Goal: Task Accomplishment & Management: Manage account settings

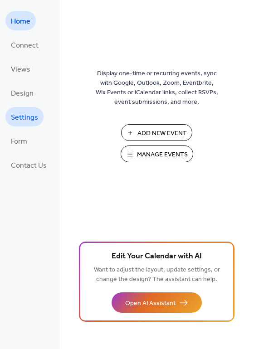
click at [31, 111] on span "Settings" at bounding box center [24, 117] width 27 height 14
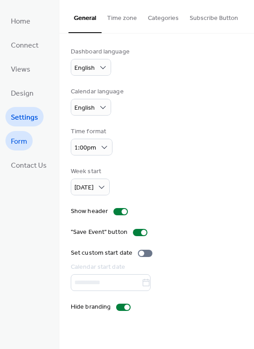
click at [18, 139] on span "Form" at bounding box center [19, 141] width 16 height 14
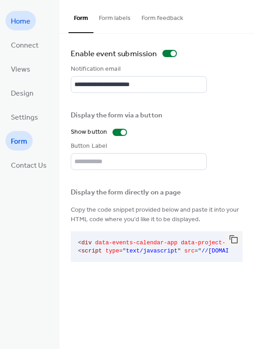
click at [22, 14] on span "Home" at bounding box center [20, 21] width 19 height 14
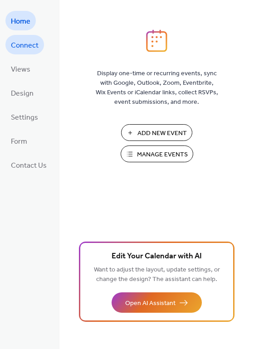
click at [35, 41] on span "Connect" at bounding box center [25, 45] width 28 height 14
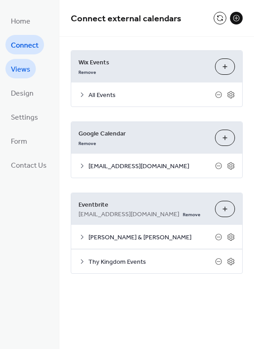
click at [33, 67] on link "Views" at bounding box center [20, 68] width 30 height 19
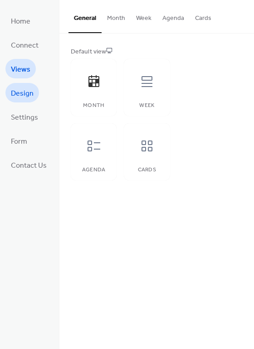
click at [23, 87] on span "Design" at bounding box center [22, 93] width 23 height 14
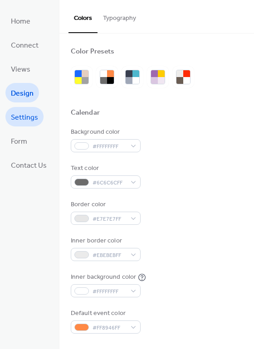
click at [30, 121] on span "Settings" at bounding box center [24, 117] width 27 height 14
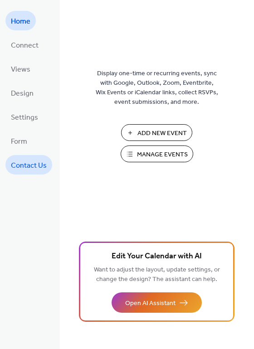
click at [38, 158] on span "Contact Us" at bounding box center [29, 165] width 36 height 14
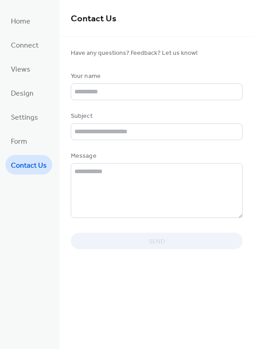
click at [35, 125] on ul "Home Connect Views Design Settings Form Contact Us" at bounding box center [28, 92] width 47 height 163
click at [34, 123] on span "Settings" at bounding box center [24, 117] width 27 height 14
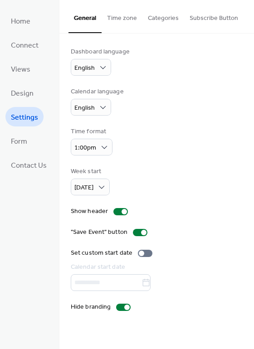
click at [208, 17] on button "Subscribe Button" at bounding box center [213, 16] width 59 height 32
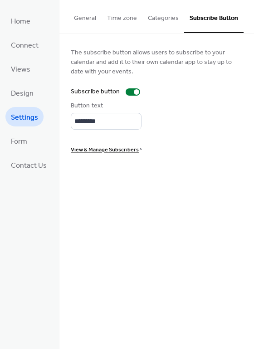
click at [163, 12] on button "Categories" at bounding box center [163, 16] width 42 height 32
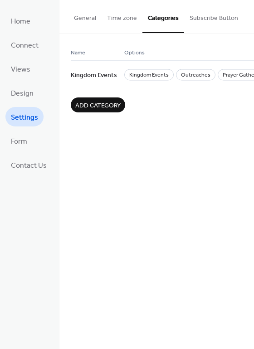
click at [127, 16] on button "Time zone" at bounding box center [121, 16] width 41 height 32
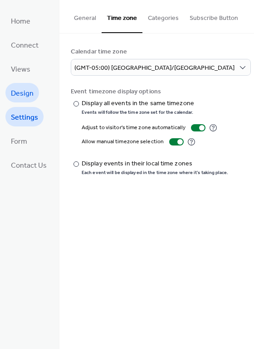
click at [32, 91] on span "Design" at bounding box center [22, 93] width 23 height 14
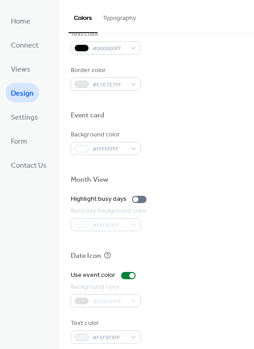
scroll to position [388, 0]
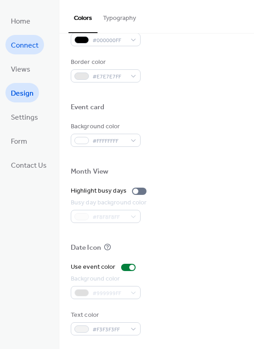
click at [17, 53] on link "Connect" at bounding box center [24, 44] width 38 height 19
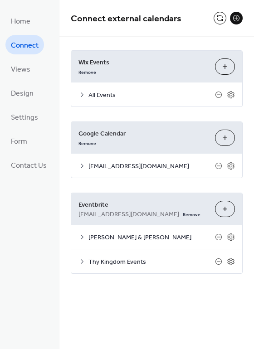
click at [39, 69] on ul "Home Connect Views Design Settings Form Contact Us" at bounding box center [28, 92] width 47 height 163
click at [28, 66] on span "Views" at bounding box center [20, 69] width 19 height 14
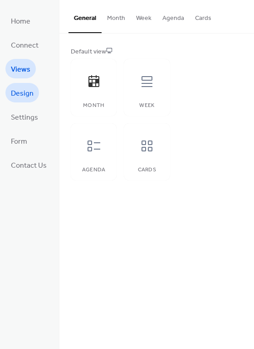
click at [27, 87] on span "Design" at bounding box center [22, 93] width 23 height 14
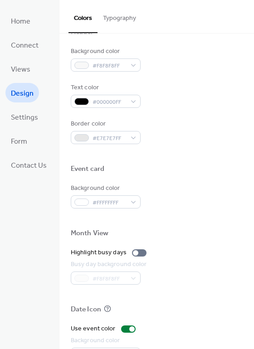
scroll to position [388, 0]
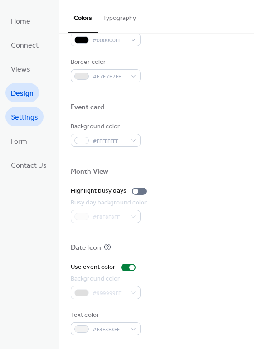
click at [36, 120] on span "Settings" at bounding box center [24, 117] width 27 height 14
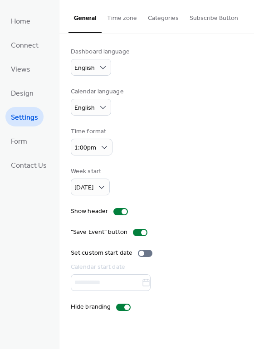
click at [129, 14] on button "Time zone" at bounding box center [121, 16] width 41 height 32
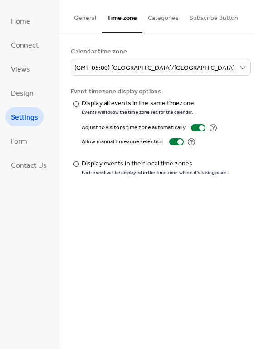
click at [151, 15] on button "Categories" at bounding box center [163, 16] width 42 height 32
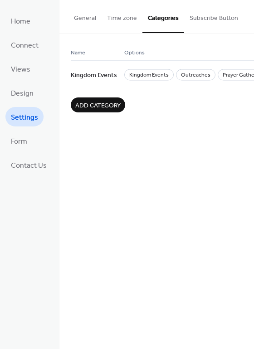
click at [206, 20] on button "Subscribe Button" at bounding box center [213, 16] width 59 height 32
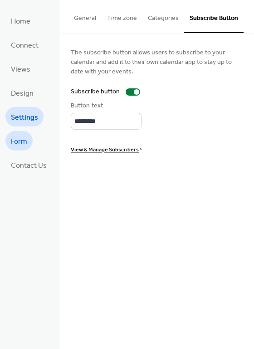
click at [16, 140] on span "Form" at bounding box center [19, 141] width 16 height 14
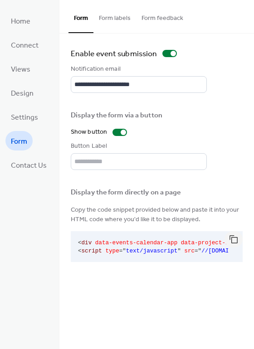
click at [121, 16] on button "Form labels" at bounding box center [114, 16] width 43 height 32
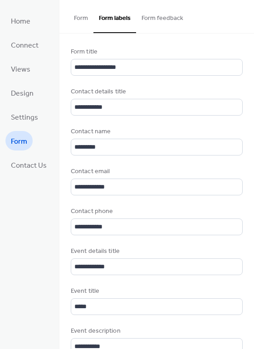
click at [148, 22] on button "Form feedback" at bounding box center [162, 16] width 53 height 32
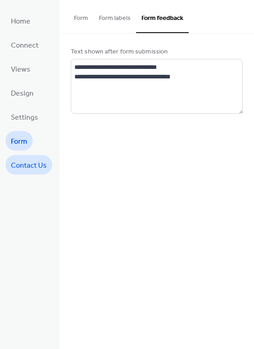
click at [20, 168] on span "Contact Us" at bounding box center [29, 165] width 36 height 14
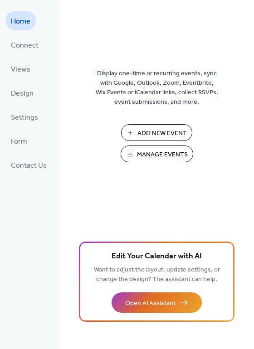
click at [127, 149] on button "Manage Events" at bounding box center [156, 153] width 72 height 17
click at [39, 43] on link "Connect" at bounding box center [24, 44] width 38 height 19
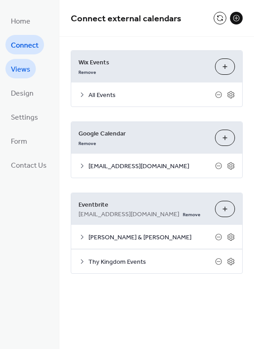
click at [26, 63] on span "Views" at bounding box center [20, 69] width 19 height 14
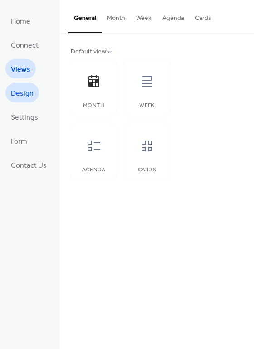
click at [31, 91] on span "Design" at bounding box center [22, 93] width 23 height 14
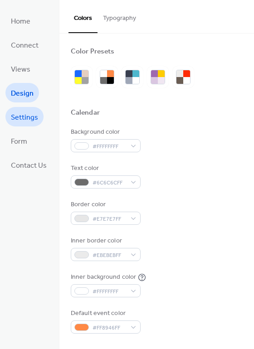
click at [35, 112] on span "Settings" at bounding box center [24, 117] width 27 height 14
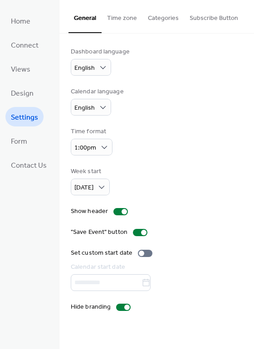
click at [123, 20] on button "Time zone" at bounding box center [121, 16] width 41 height 32
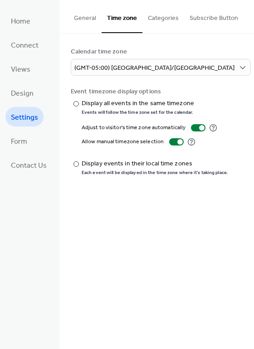
click at [155, 17] on button "Categories" at bounding box center [163, 16] width 42 height 32
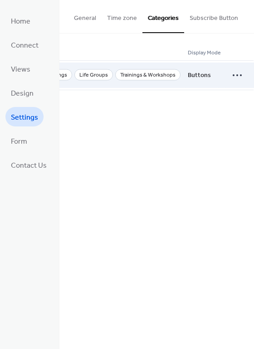
scroll to position [0, 199]
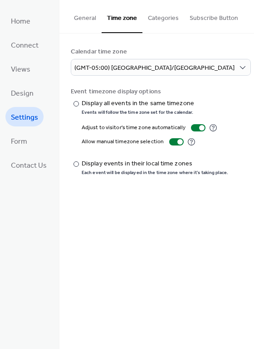
click at [232, 16] on button "Subscribe Button" at bounding box center [213, 16] width 59 height 32
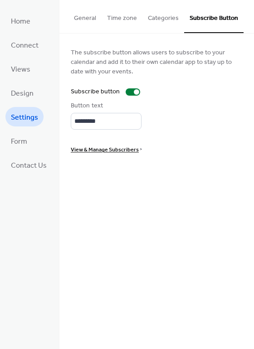
click at [91, 151] on span "View & Manage Subscribers" at bounding box center [105, 150] width 68 height 10
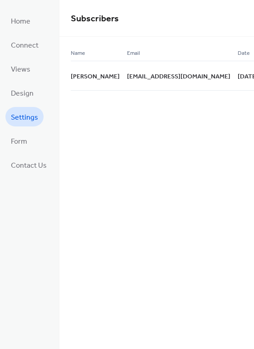
click at [29, 110] on span "Settings" at bounding box center [24, 117] width 27 height 14
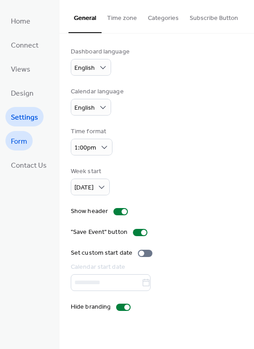
click at [29, 144] on link "Form" at bounding box center [18, 140] width 27 height 19
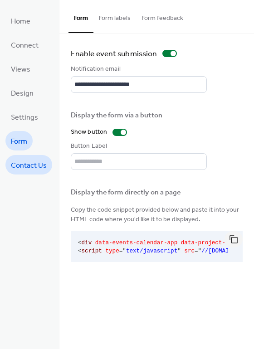
click at [35, 165] on span "Contact Us" at bounding box center [29, 165] width 36 height 14
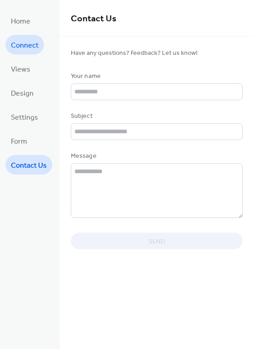
click at [31, 46] on span "Connect" at bounding box center [25, 45] width 28 height 14
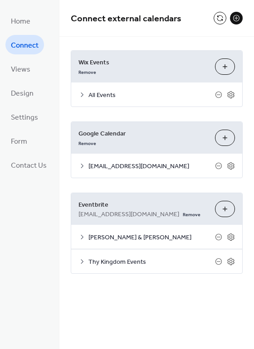
click at [236, 19] on button at bounding box center [236, 18] width 13 height 13
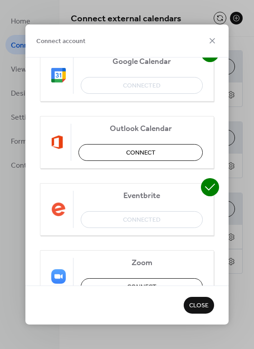
scroll to position [203, 0]
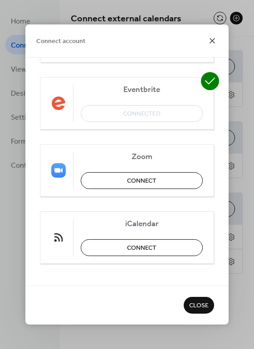
click at [210, 37] on icon at bounding box center [211, 40] width 11 height 11
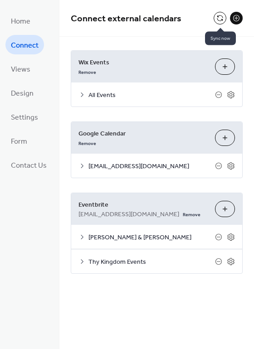
click at [219, 17] on button at bounding box center [219, 18] width 13 height 13
click at [29, 27] on span "Home" at bounding box center [20, 21] width 19 height 14
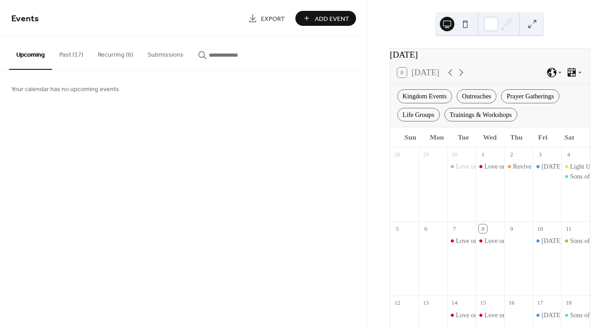
click at [146, 56] on button "Submissions" at bounding box center [165, 53] width 50 height 32
click at [31, 56] on button "Upcoming" at bounding box center [30, 53] width 43 height 32
click at [280, 17] on span "Export" at bounding box center [273, 19] width 24 height 10
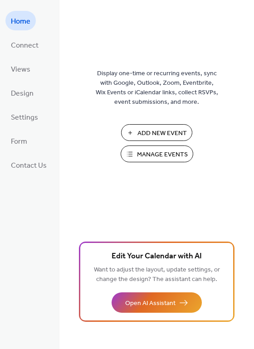
click at [37, 66] on ul "Home Connect Views Design Settings Form Contact Us" at bounding box center [28, 92] width 47 height 163
click at [21, 66] on span "Views" at bounding box center [20, 69] width 19 height 14
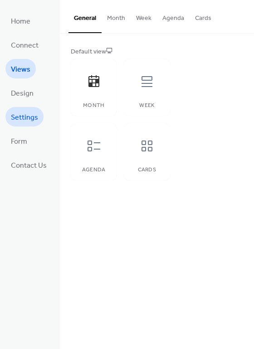
click at [29, 121] on span "Settings" at bounding box center [24, 117] width 27 height 14
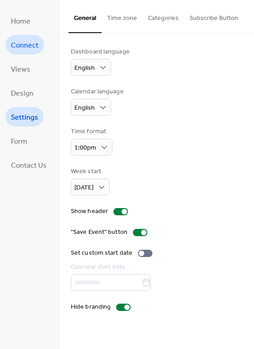
click at [25, 40] on span "Connect" at bounding box center [25, 45] width 28 height 14
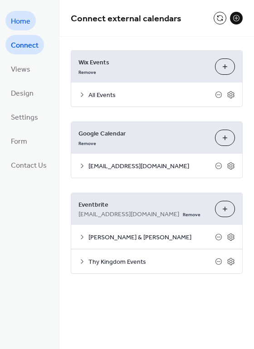
click at [26, 24] on span "Home" at bounding box center [20, 21] width 19 height 14
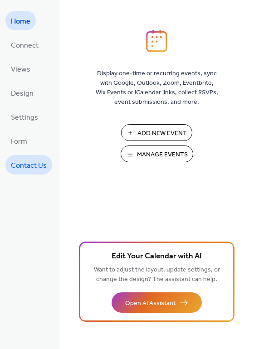
click at [35, 169] on span "Contact Us" at bounding box center [29, 165] width 36 height 14
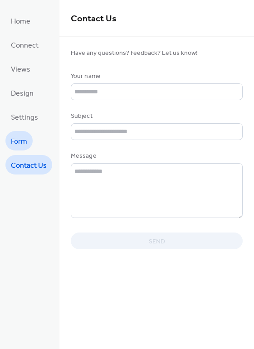
click at [24, 144] on span "Form" at bounding box center [19, 141] width 16 height 14
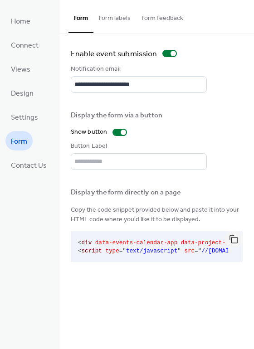
click at [26, 127] on ul "Home Connect Views Design Settings Form Contact Us" at bounding box center [28, 92] width 47 height 163
click at [32, 110] on span "Settings" at bounding box center [24, 117] width 27 height 14
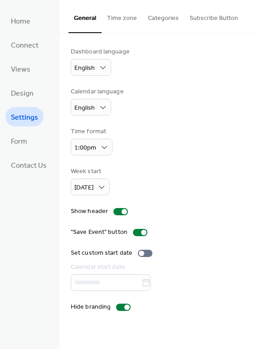
click at [202, 171] on div "Week start [DATE]" at bounding box center [157, 181] width 172 height 29
click at [38, 91] on ul "Home Connect Views Design Settings Form Contact Us" at bounding box center [28, 92] width 47 height 163
click at [18, 89] on span "Design" at bounding box center [22, 93] width 23 height 14
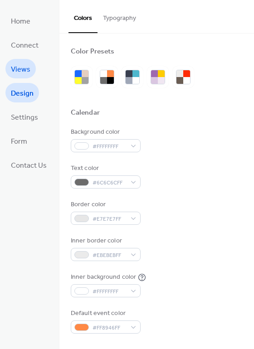
click at [16, 68] on span "Views" at bounding box center [20, 69] width 19 height 14
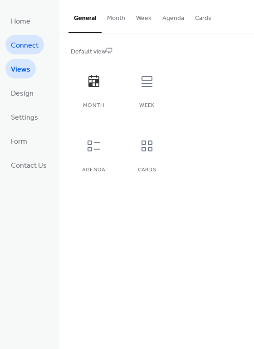
click at [24, 45] on span "Connect" at bounding box center [25, 45] width 28 height 14
